Goal: Register for event/course

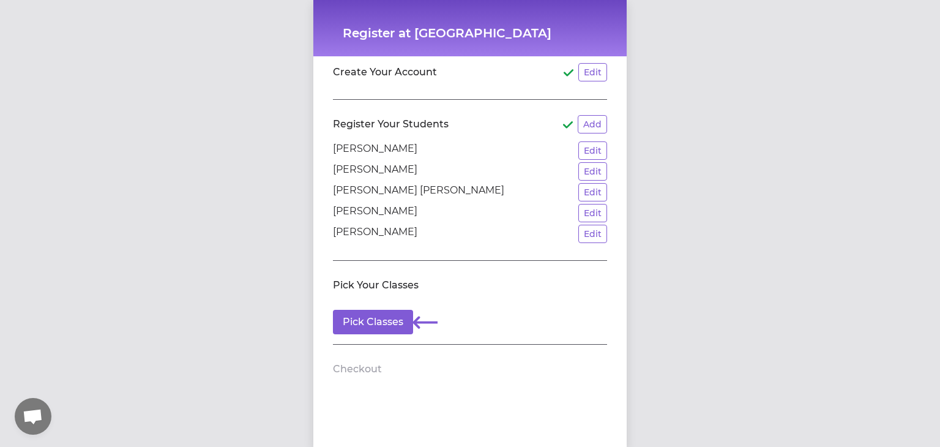
scroll to position [29, 0]
click at [380, 318] on button "Pick Classes" at bounding box center [373, 321] width 80 height 24
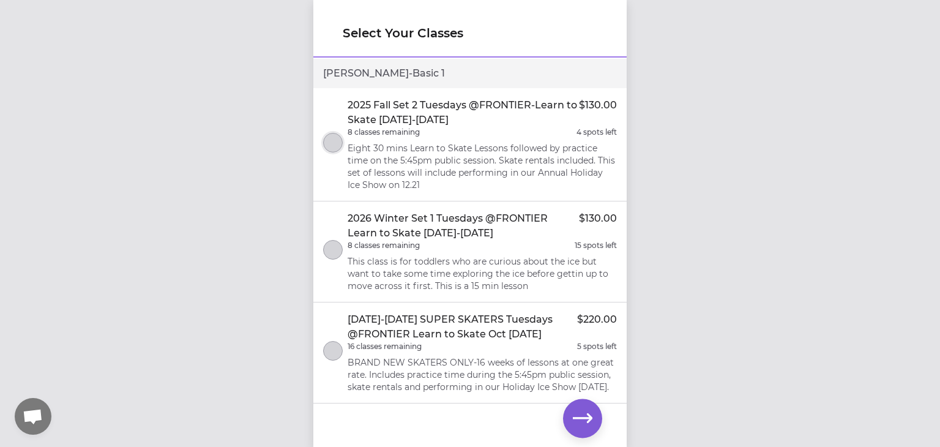
click at [337, 144] on button "select class" at bounding box center [333, 143] width 20 height 20
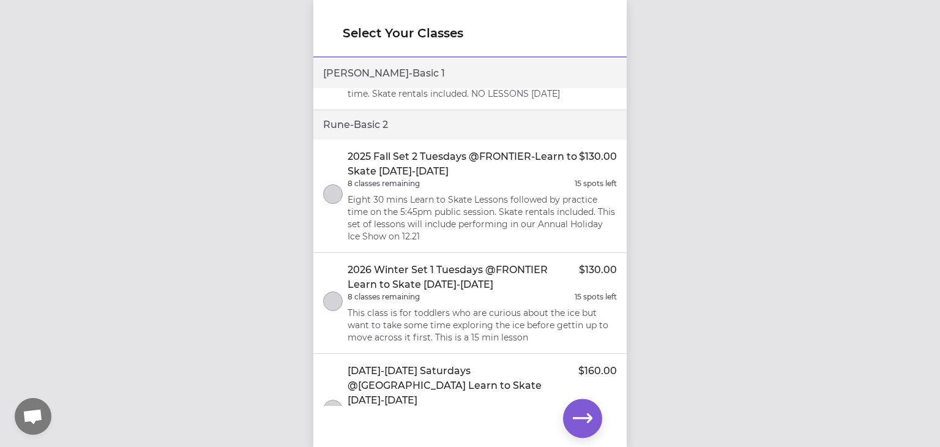
scroll to position [720, 0]
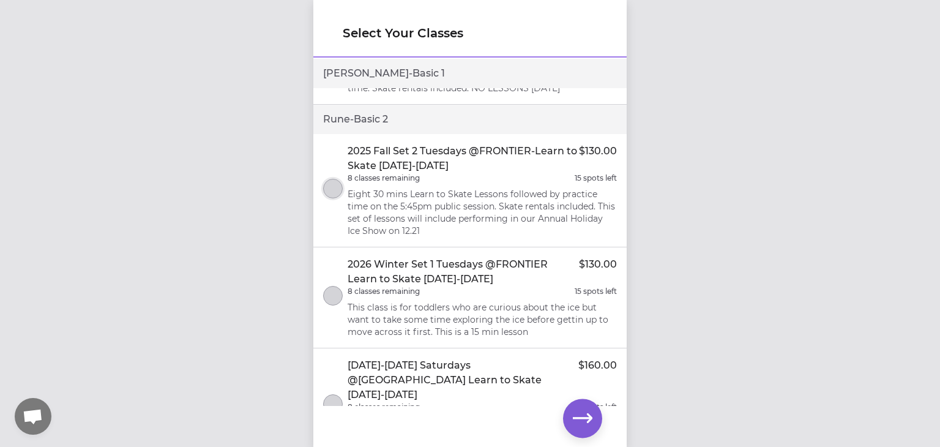
click at [337, 179] on button "select class" at bounding box center [333, 189] width 20 height 20
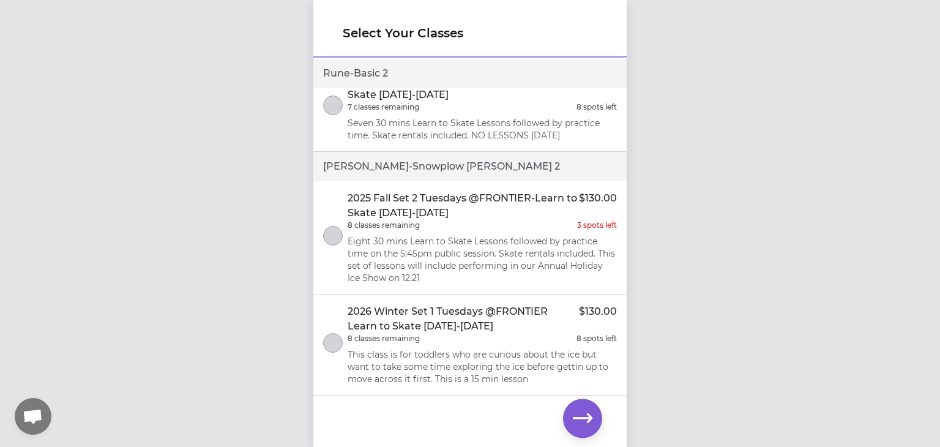
scroll to position [1340, 0]
click at [337, 224] on button "select class" at bounding box center [333, 234] width 20 height 20
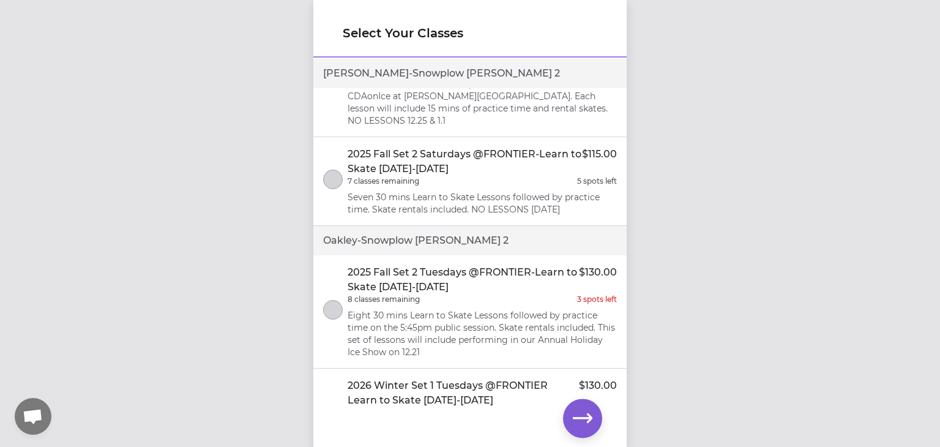
scroll to position [1930, 0]
click at [336, 299] on button "select class" at bounding box center [333, 309] width 20 height 20
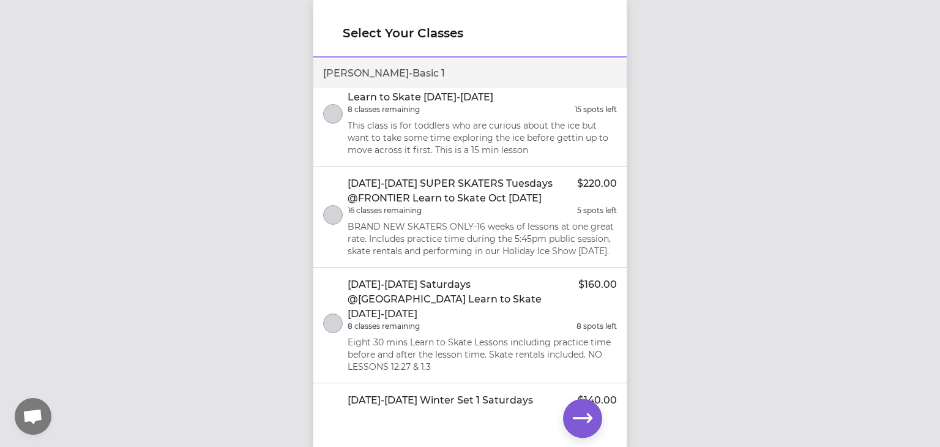
scroll to position [0, 0]
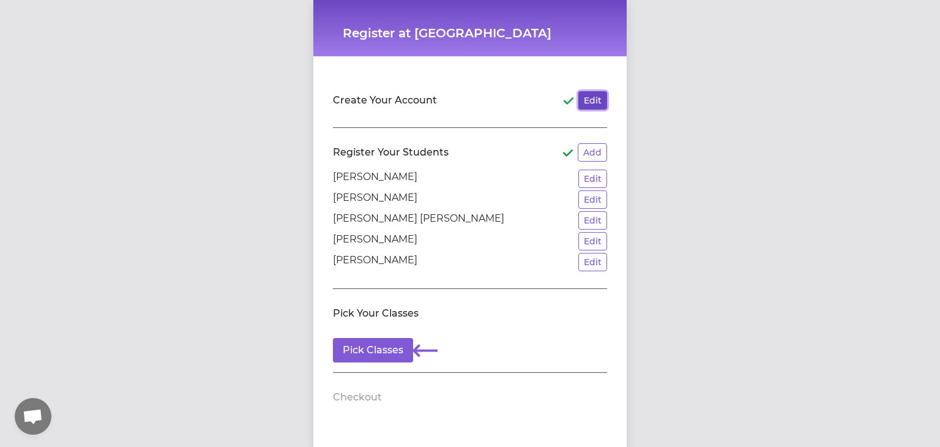
click at [588, 96] on button "Edit" at bounding box center [593, 100] width 29 height 18
click at [601, 263] on button "Edit" at bounding box center [593, 262] width 29 height 18
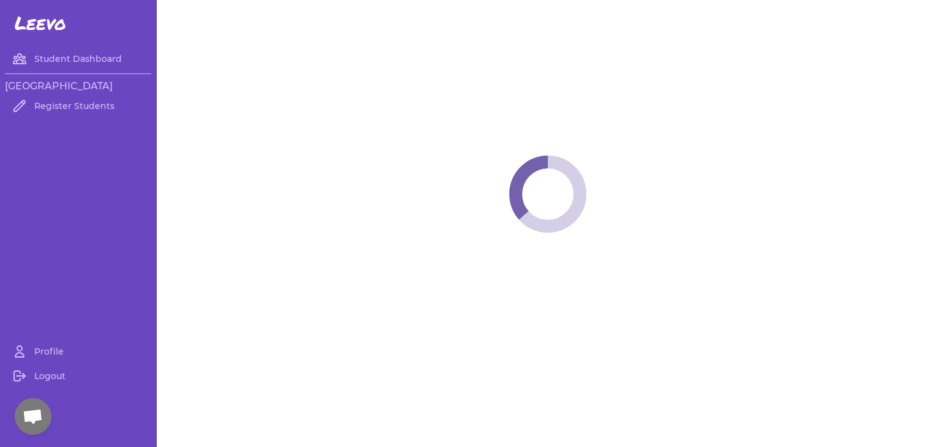
select select "ID"
select select "youth_figure"
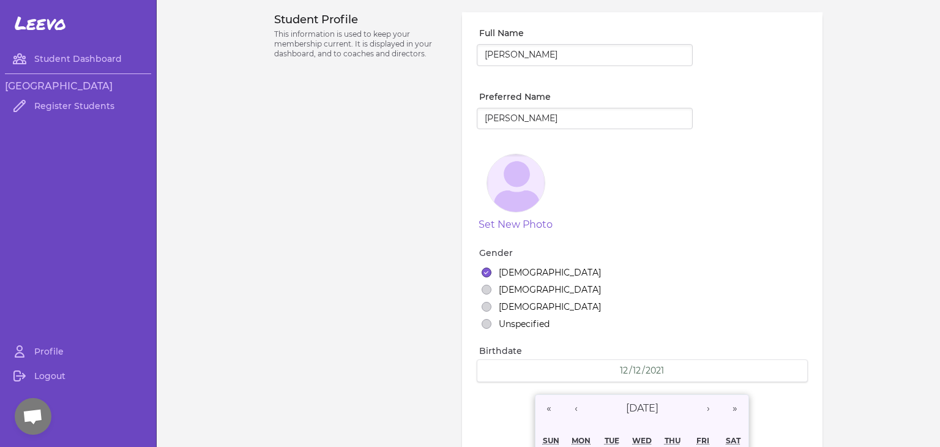
select select "112"
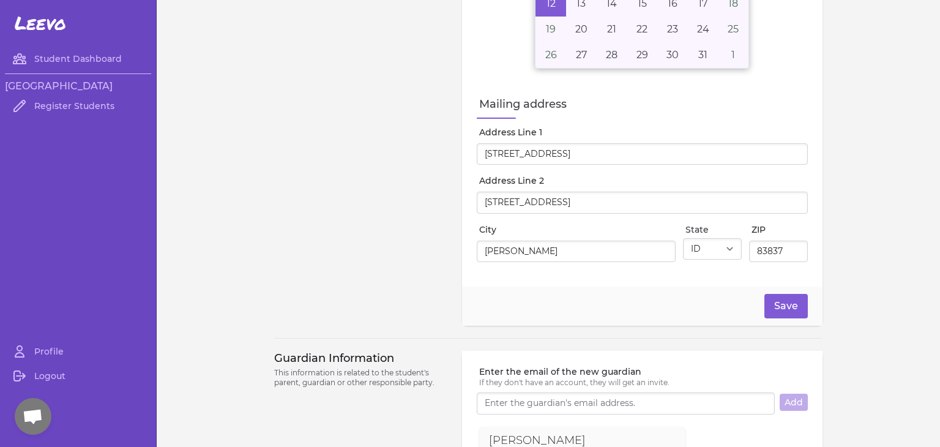
scroll to position [514, 0]
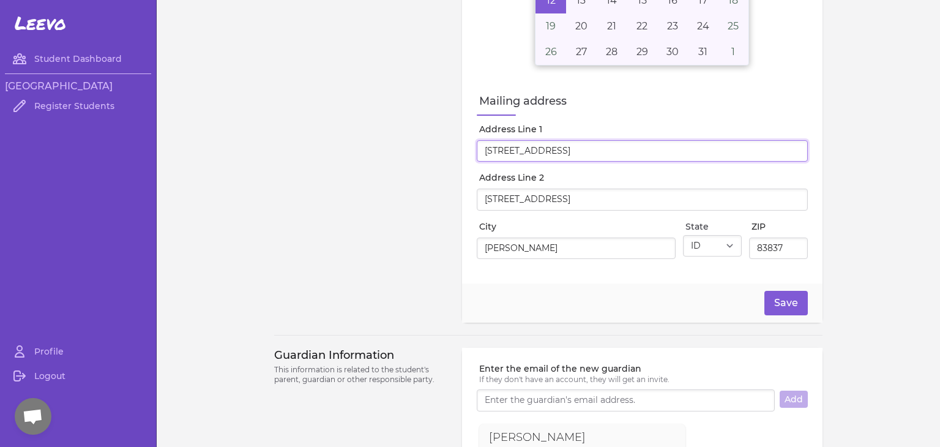
click at [796, 150] on input "[STREET_ADDRESS]" at bounding box center [642, 151] width 331 height 22
click at [504, 148] on input "Address Line 1" at bounding box center [642, 151] width 331 height 22
click at [523, 146] on input "P.O Bo" at bounding box center [642, 151] width 331 height 22
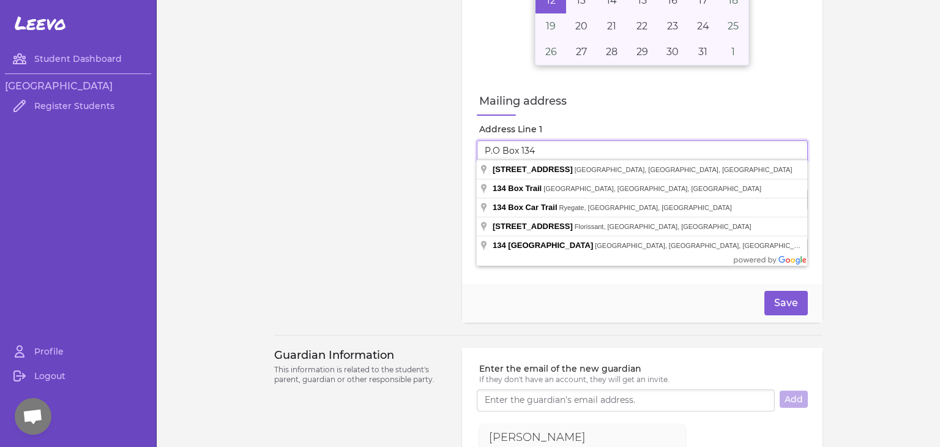
type input "P.O Box 134"
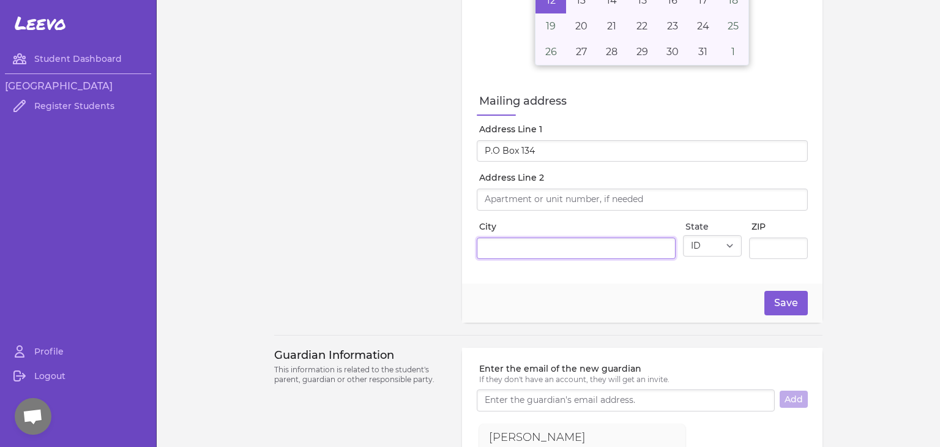
click at [491, 244] on input "City" at bounding box center [576, 249] width 199 height 22
type input "Cataldo"
type input "Jayne Schuljak"
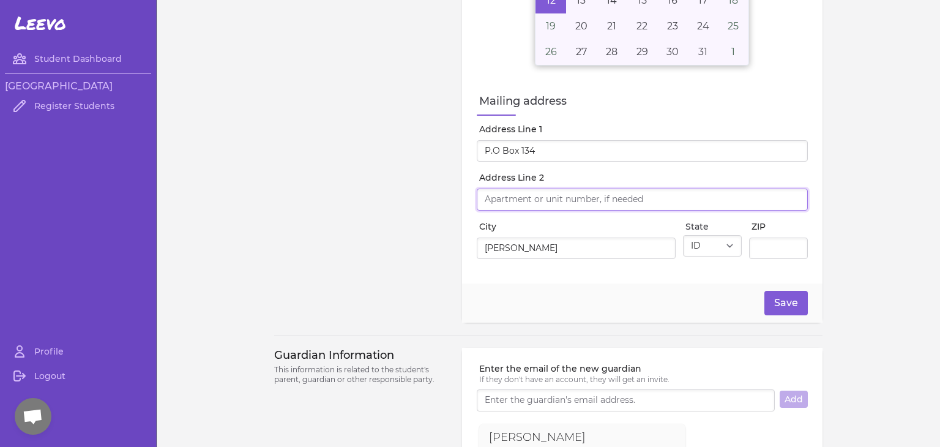
type input "13470 S Cataldo Dr"
type input "83810"
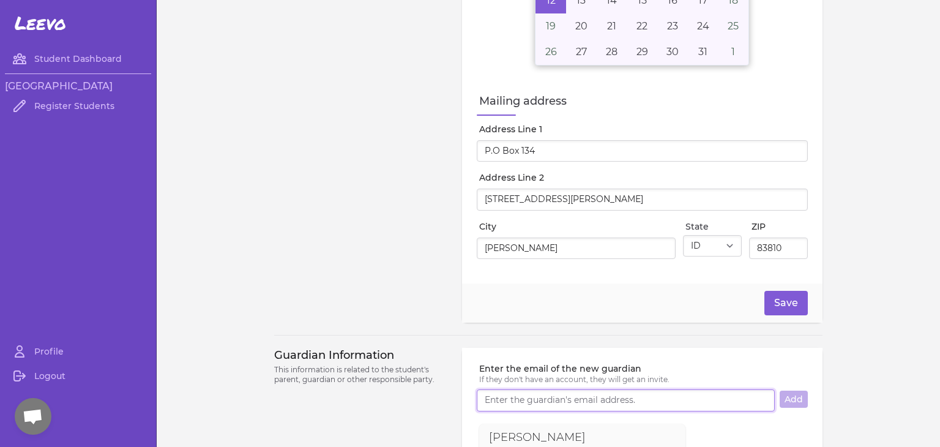
type input "jayjak22@gmail.com"
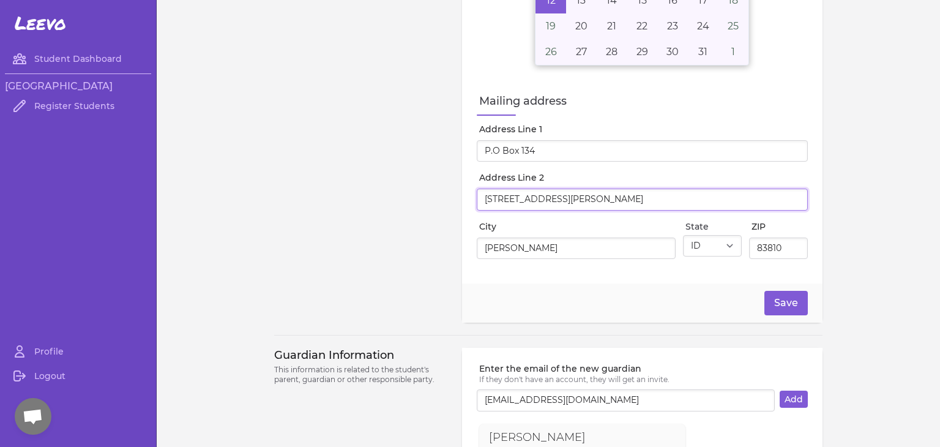
click at [570, 195] on input "13470 S Cataldo Dr" at bounding box center [642, 200] width 331 height 22
drag, startPoint x: 570, startPoint y: 195, endPoint x: 478, endPoint y: 197, distance: 91.8
click at [478, 197] on input "13470 S Cataldo Dr" at bounding box center [642, 200] width 331 height 22
click at [575, 197] on input "13470 S Cataldo Dr" at bounding box center [642, 200] width 331 height 22
click at [608, 199] on input "13470 S Cataldo D" at bounding box center [642, 200] width 331 height 22
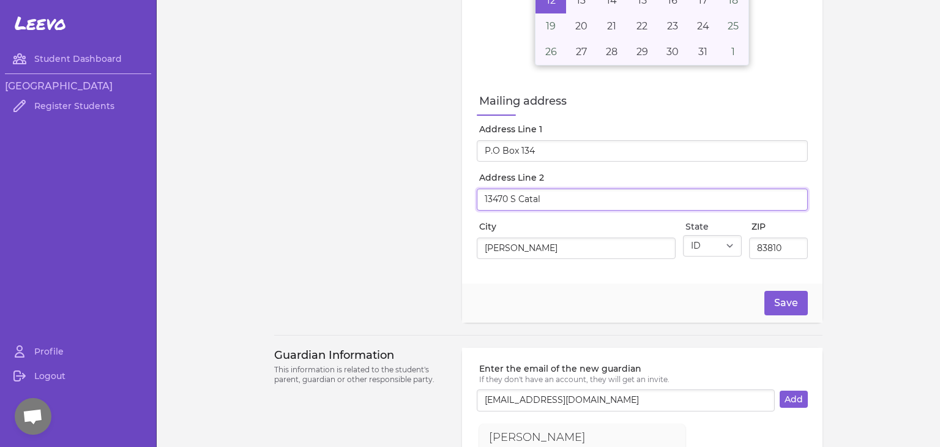
type input "13470 S Catal"
drag, startPoint x: 547, startPoint y: 196, endPoint x: 478, endPoint y: 193, distance: 69.9
click at [478, 193] on input "13470 S Catal" at bounding box center [642, 200] width 331 height 22
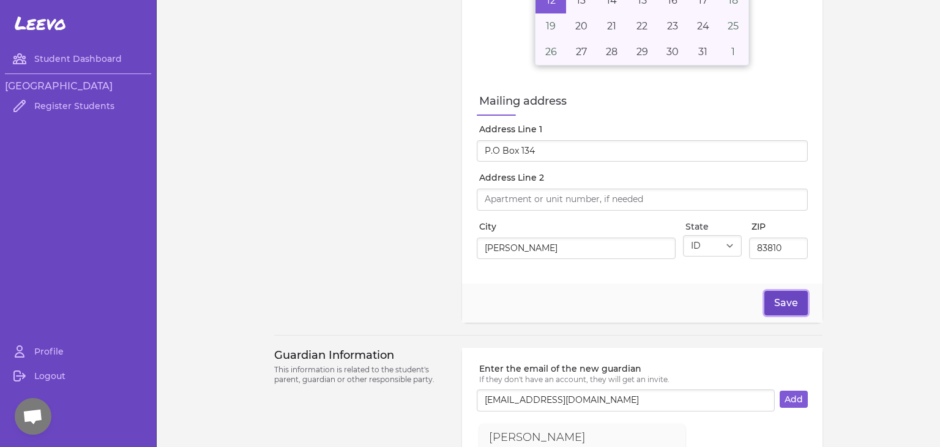
click at [775, 306] on button "Save" at bounding box center [786, 303] width 43 height 24
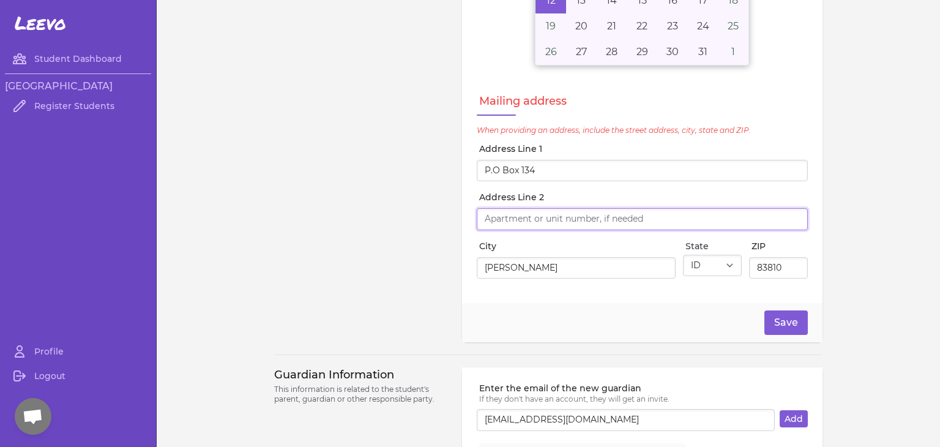
click at [549, 219] on input "Address Line 2" at bounding box center [642, 219] width 331 height 22
type input "13470 S Cataldo Dr"
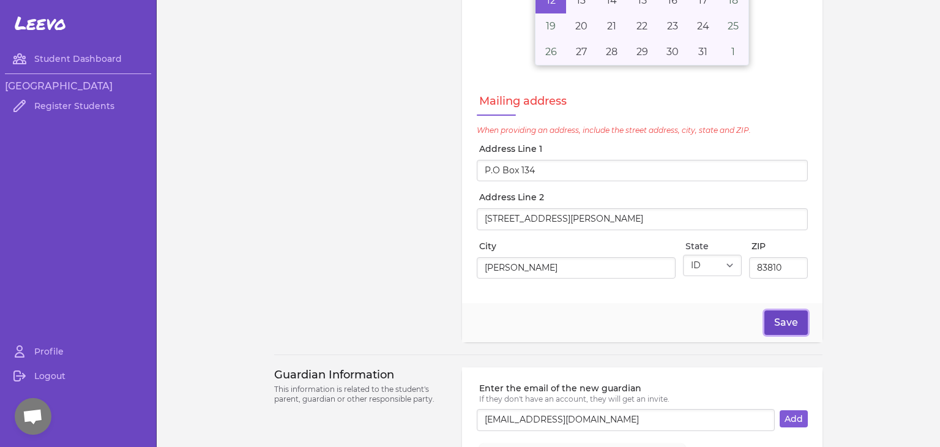
click at [780, 321] on button "Save" at bounding box center [786, 322] width 43 height 24
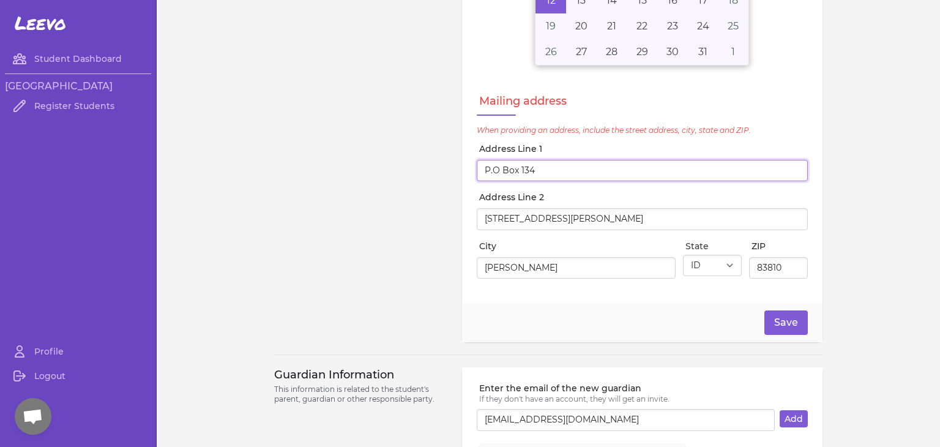
click at [547, 165] on input "P.O Box 134" at bounding box center [642, 171] width 331 height 22
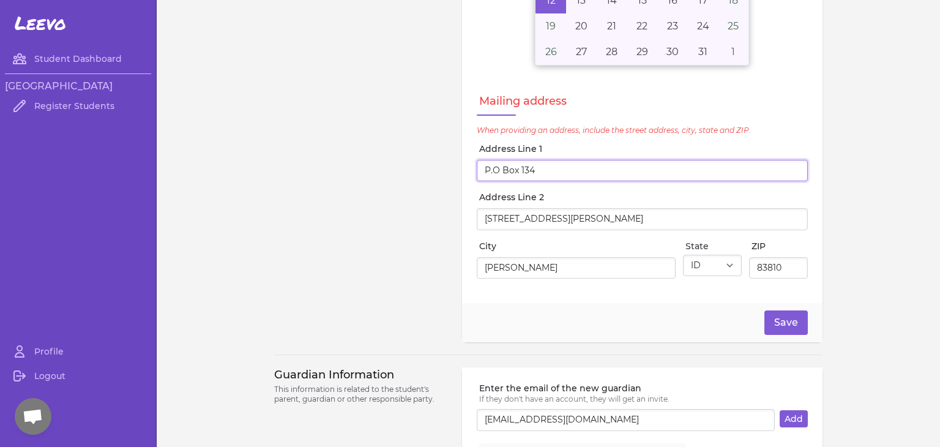
click at [517, 164] on input "P.O Box 134" at bounding box center [642, 171] width 331 height 22
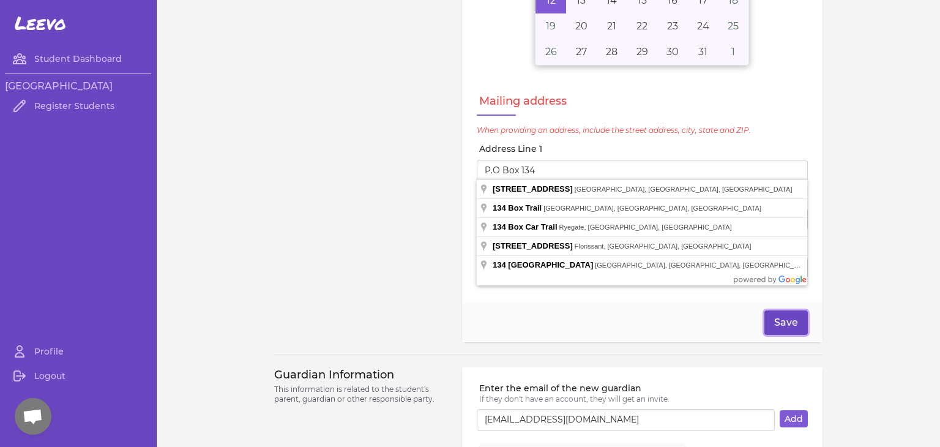
click at [801, 318] on button "Save" at bounding box center [786, 322] width 43 height 24
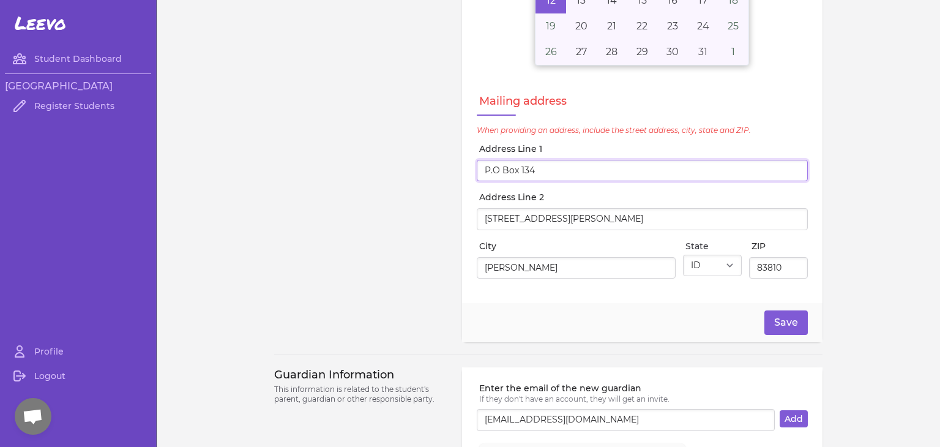
click at [555, 170] on input "P.O Box 134" at bounding box center [642, 171] width 331 height 22
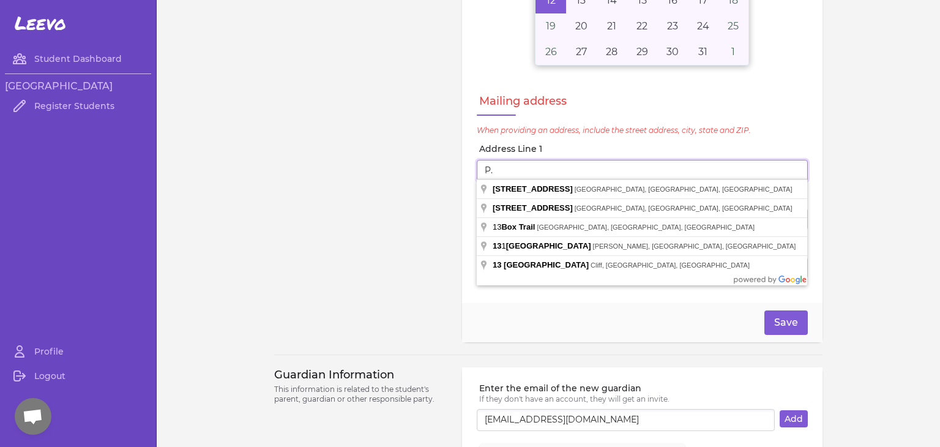
type input "P"
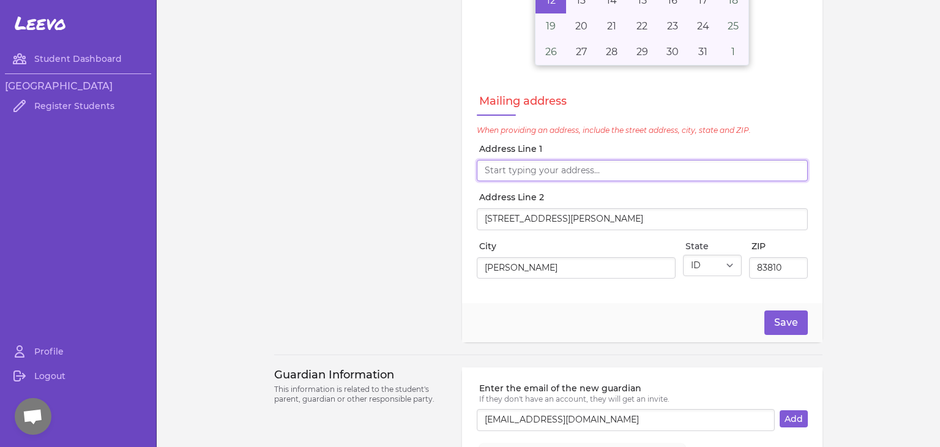
click at [604, 168] on input "Address Line 1" at bounding box center [642, 171] width 331 height 22
type input "13470 S Cataldo Dr"
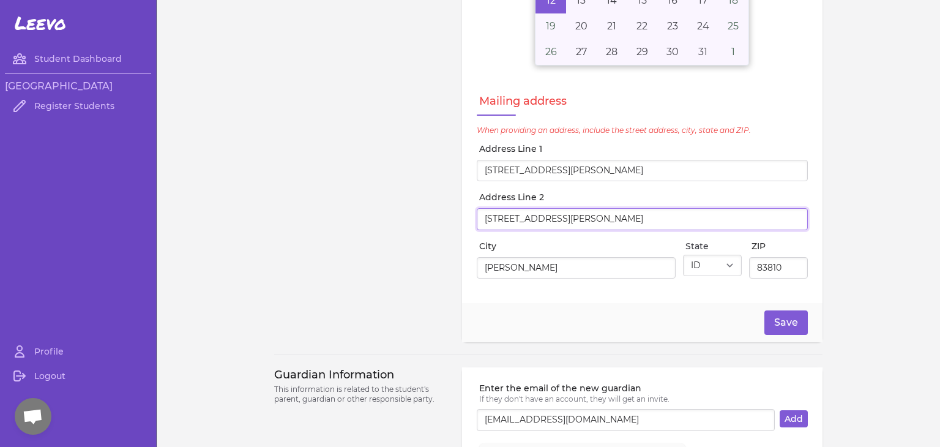
click at [644, 220] on input "13470 S Cataldo Dr" at bounding box center [642, 219] width 331 height 22
type input "13470 S Cataldo D"
drag, startPoint x: 561, startPoint y: 218, endPoint x: 480, endPoint y: 222, distance: 80.9
click at [480, 222] on input "13470 S Cataldo D" at bounding box center [642, 219] width 331 height 22
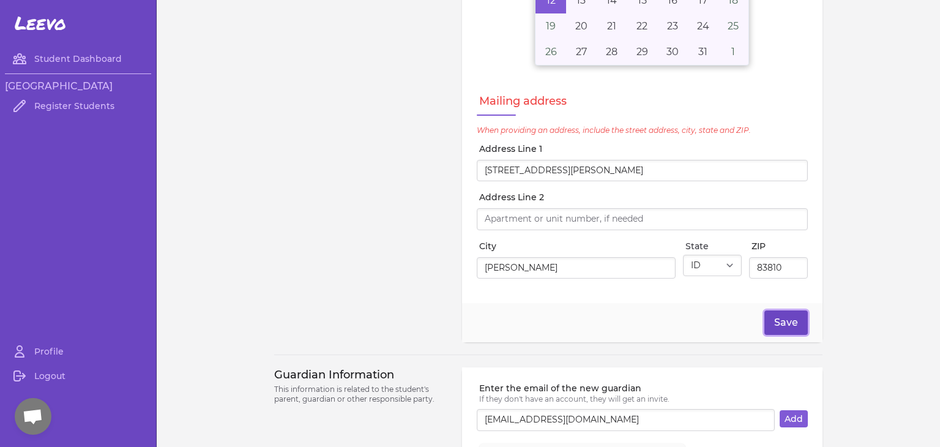
click at [783, 318] on button "Save" at bounding box center [786, 322] width 43 height 24
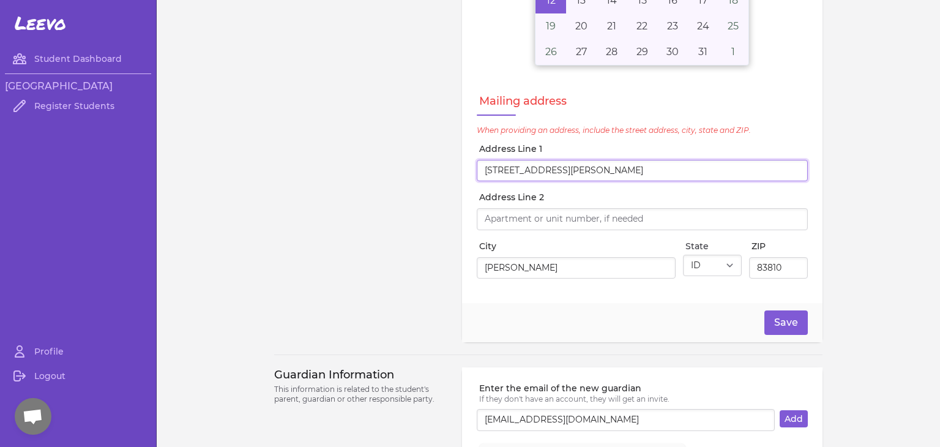
click at [793, 171] on input "13470 S Cataldo Dr" at bounding box center [642, 171] width 331 height 22
click at [799, 168] on input "13470 S Cataldo Dr" at bounding box center [642, 171] width 331 height 22
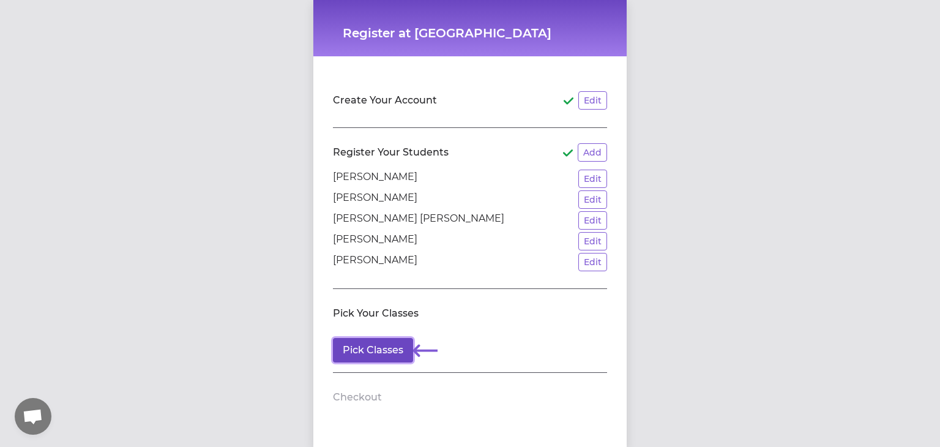
click at [397, 345] on button "Pick Classes" at bounding box center [373, 350] width 80 height 24
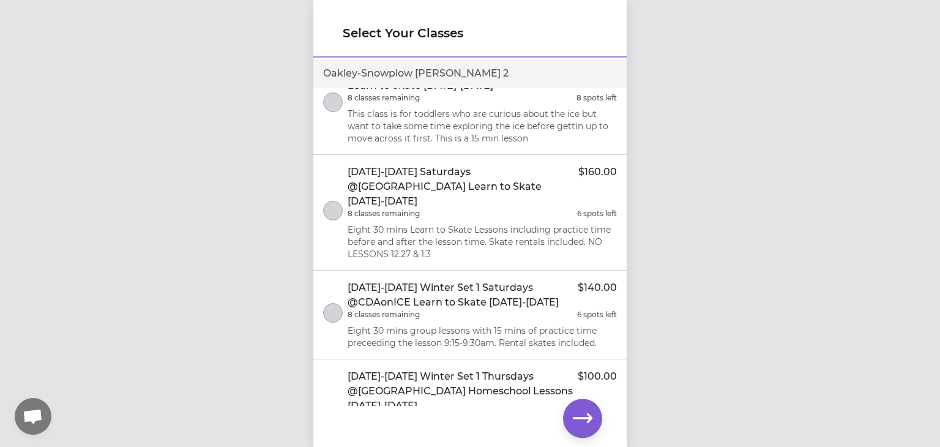
scroll to position [2463, 0]
